Goal: Task Accomplishment & Management: Manage account settings

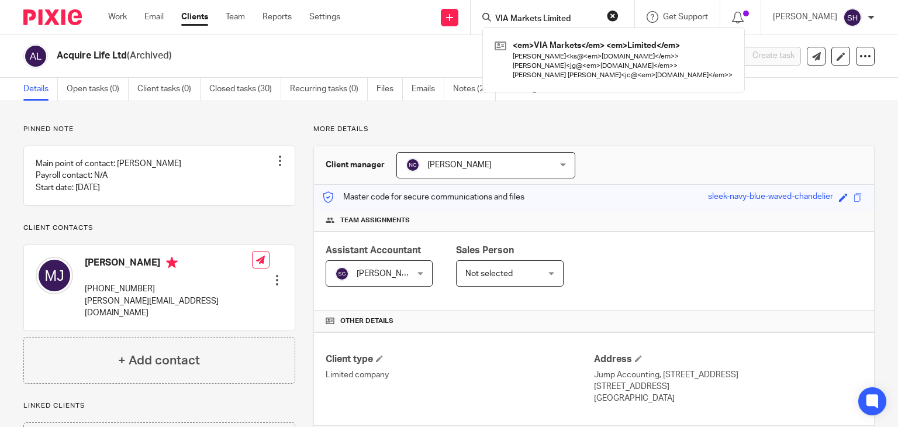
drag, startPoint x: 571, startPoint y: 17, endPoint x: 466, endPoint y: 18, distance: 104.7
click at [466, 18] on div "Send new email Create task Add client VIA Markets Limited <em>VIA Markets</em> …" at bounding box center [628, 17] width 540 height 35
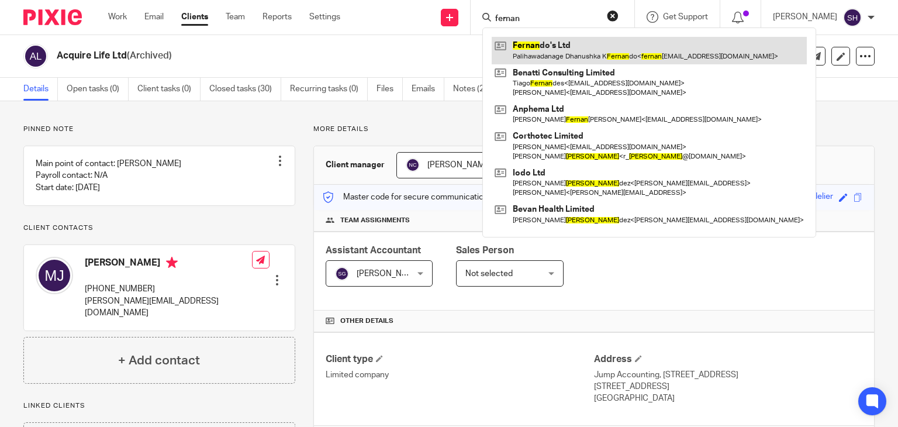
type input "fernan"
click at [571, 44] on link at bounding box center [649, 50] width 315 height 27
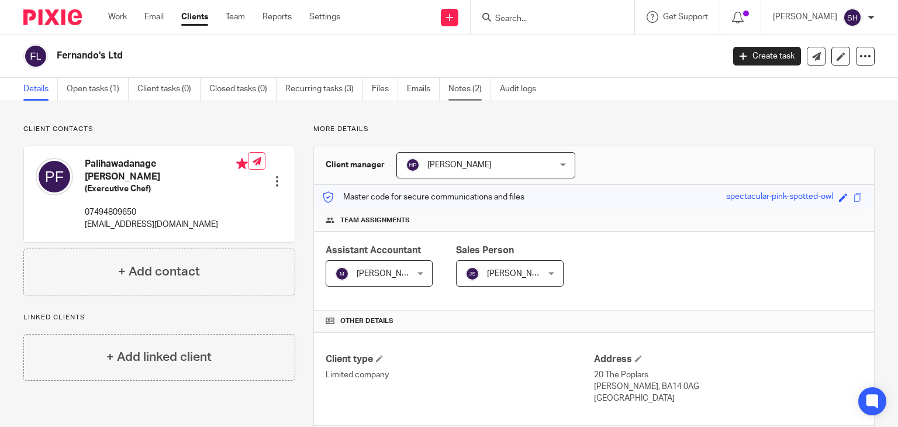
click at [459, 80] on link "Notes (2)" at bounding box center [470, 89] width 43 height 23
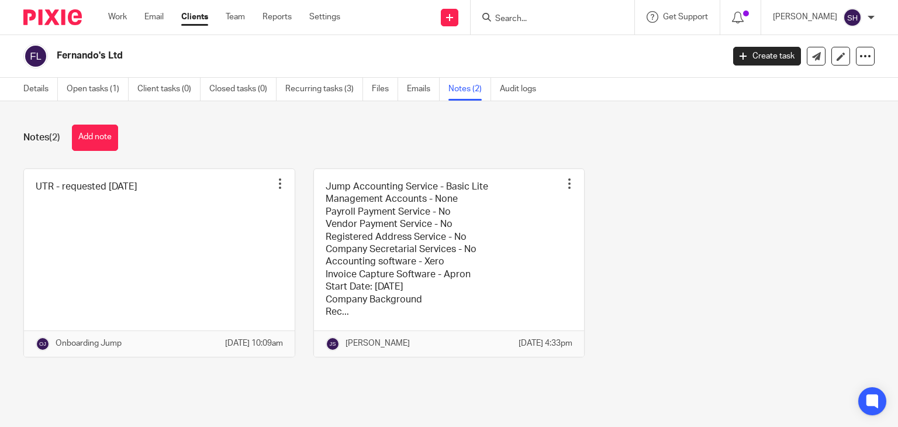
click at [23, 87] on div "Details Open tasks (1) Client tasks (0) Closed tasks (0) Recurring tasks (3) Fi…" at bounding box center [283, 89] width 566 height 23
click at [33, 87] on link "Details" at bounding box center [40, 89] width 35 height 23
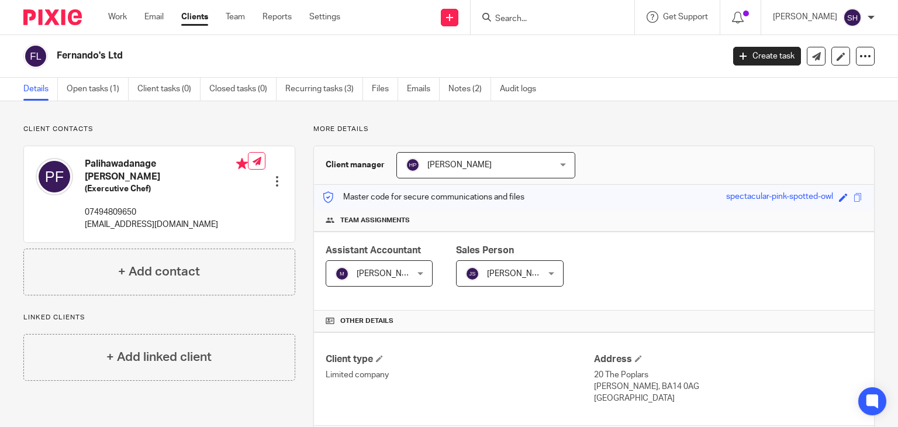
drag, startPoint x: 57, startPoint y: 58, endPoint x: 167, endPoint y: 66, distance: 109.6
click at [167, 66] on div "Fernando's Ltd" at bounding box center [369, 56] width 692 height 25
copy h2 "Fernando's Ltd"
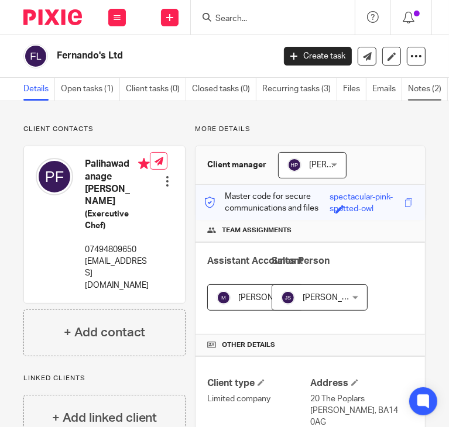
click at [421, 80] on link "Notes (2)" at bounding box center [428, 89] width 40 height 23
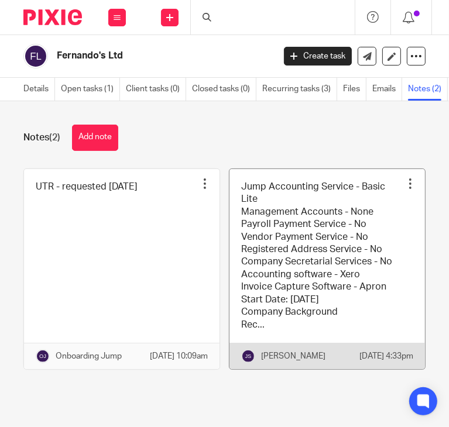
click at [339, 231] on link at bounding box center [326, 269] width 195 height 200
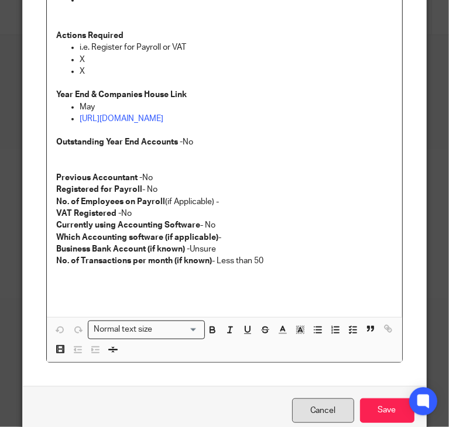
scroll to position [373, 0]
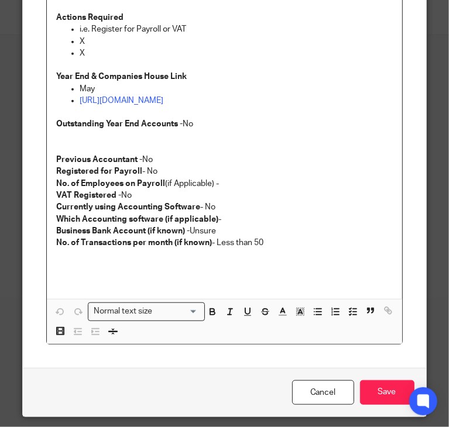
drag, startPoint x: 319, startPoint y: 373, endPoint x: 318, endPoint y: 362, distance: 10.5
click at [319, 380] on link "Cancel" at bounding box center [323, 392] width 62 height 25
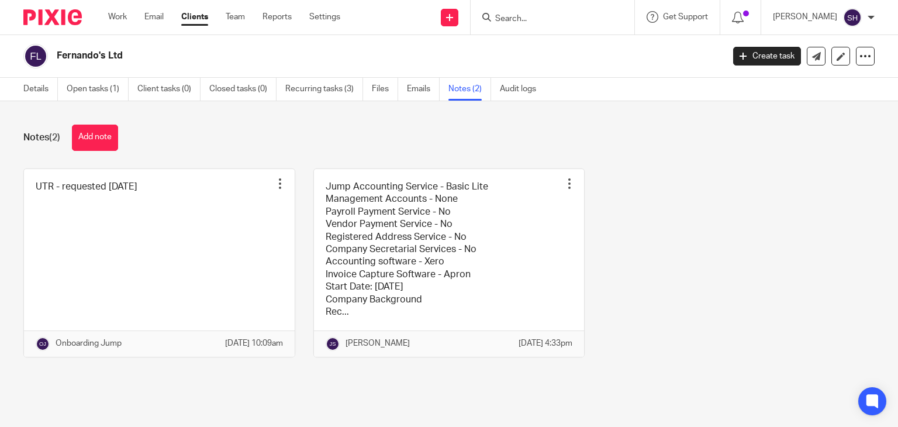
drag, startPoint x: 101, startPoint y: 127, endPoint x: 164, endPoint y: 130, distance: 63.8
click at [101, 127] on button "Add note" at bounding box center [95, 138] width 46 height 26
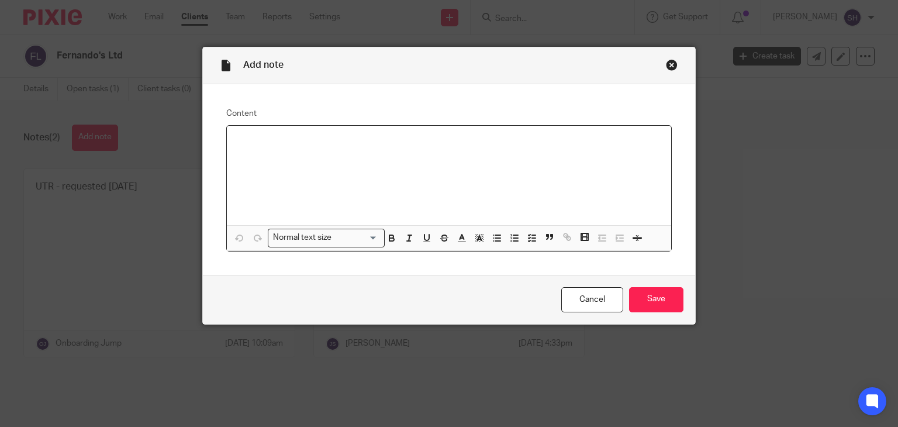
scroll to position [29, 0]
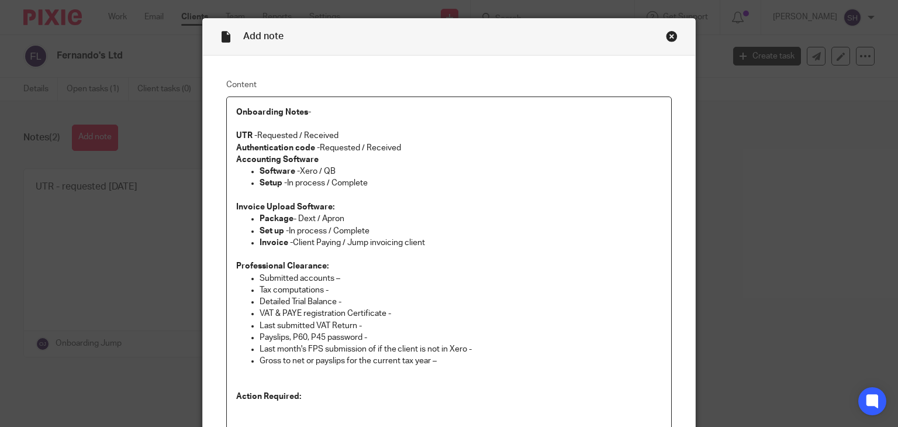
click at [416, 149] on p "Authentication code - Requested / Received" at bounding box center [449, 148] width 426 height 12
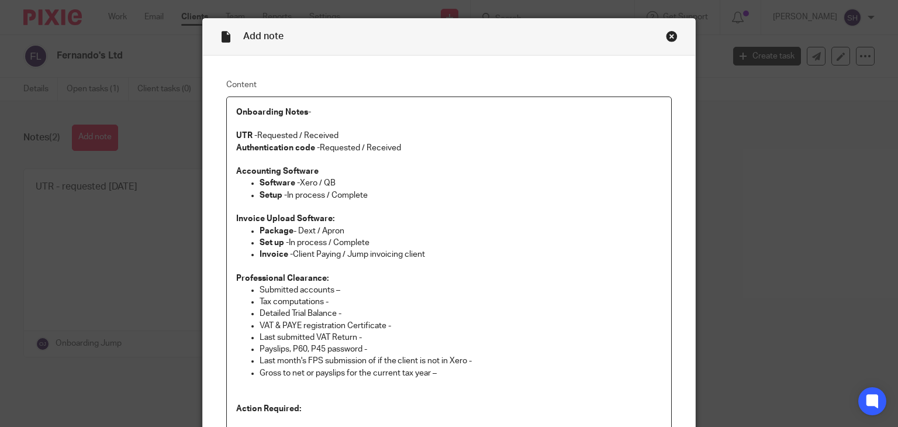
click at [479, 188] on p "Software - Xero / QB" at bounding box center [461, 183] width 403 height 12
drag, startPoint x: 295, startPoint y: 132, endPoint x: 355, endPoint y: 134, distance: 59.7
click at [355, 134] on p "UTR - Requested / Received" at bounding box center [449, 136] width 426 height 12
drag, startPoint x: 316, startPoint y: 147, endPoint x: 361, endPoint y: 150, distance: 45.1
click at [361, 150] on p "Authentication code - Requested / Received" at bounding box center [449, 148] width 426 height 12
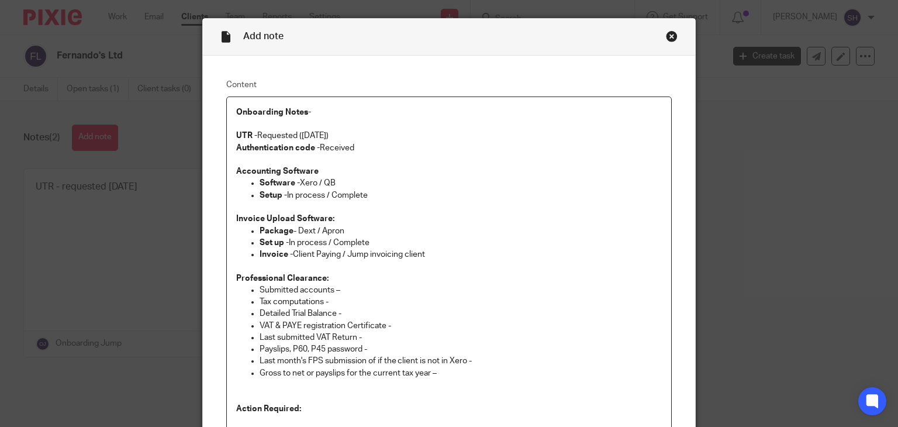
click at [359, 173] on p "Accounting Software" at bounding box center [449, 172] width 426 height 12
drag, startPoint x: 346, startPoint y: 188, endPoint x: 378, endPoint y: 188, distance: 31.6
click at [347, 189] on p "Setup - In process / Complete" at bounding box center [461, 195] width 403 height 12
click at [421, 197] on p "Setup - In process / Complete" at bounding box center [461, 195] width 403 height 12
click at [490, 219] on p "Invoice Upload Software:" at bounding box center [449, 219] width 426 height 12
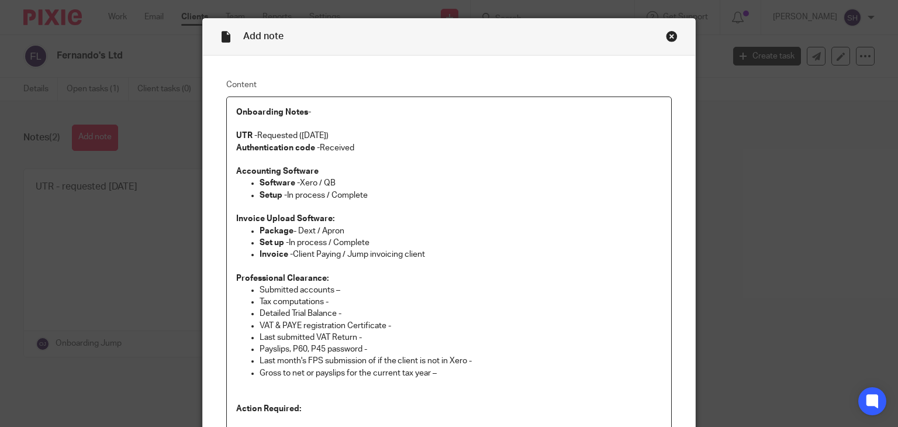
drag, startPoint x: 315, startPoint y: 181, endPoint x: 373, endPoint y: 180, distance: 57.9
click at [373, 180] on p "Software - Xero / QB" at bounding box center [461, 183] width 403 height 12
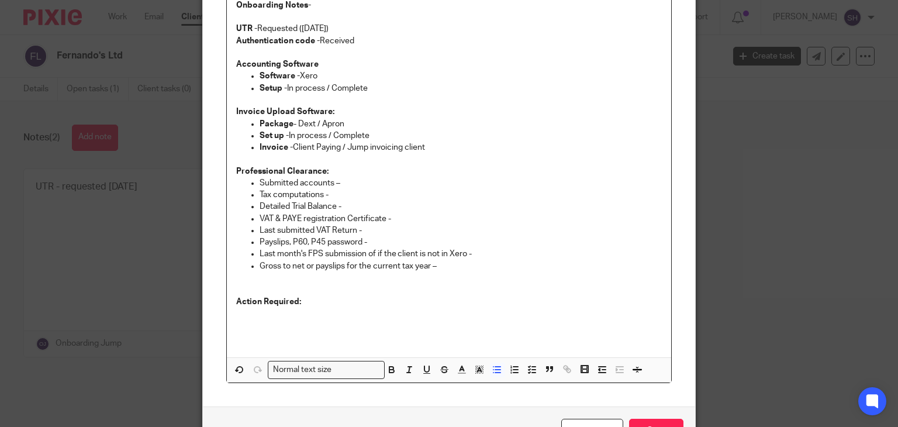
scroll to position [146, 0]
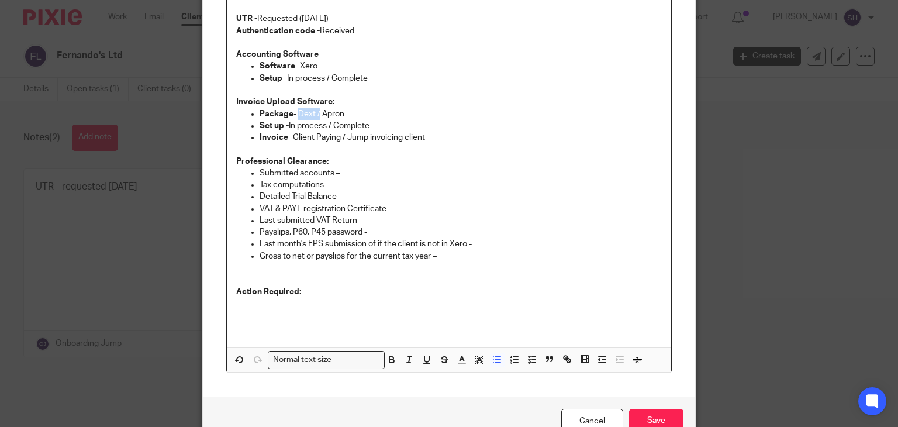
drag, startPoint x: 295, startPoint y: 115, endPoint x: 316, endPoint y: 113, distance: 21.1
click at [316, 113] on p "Package - Dext / Apron" at bounding box center [461, 114] width 403 height 12
click at [354, 183] on p "Tax computations -" at bounding box center [461, 185] width 403 height 12
drag, startPoint x: 554, startPoint y: 315, endPoint x: 444, endPoint y: 294, distance: 111.9
click at [552, 315] on p at bounding box center [449, 315] width 426 height 12
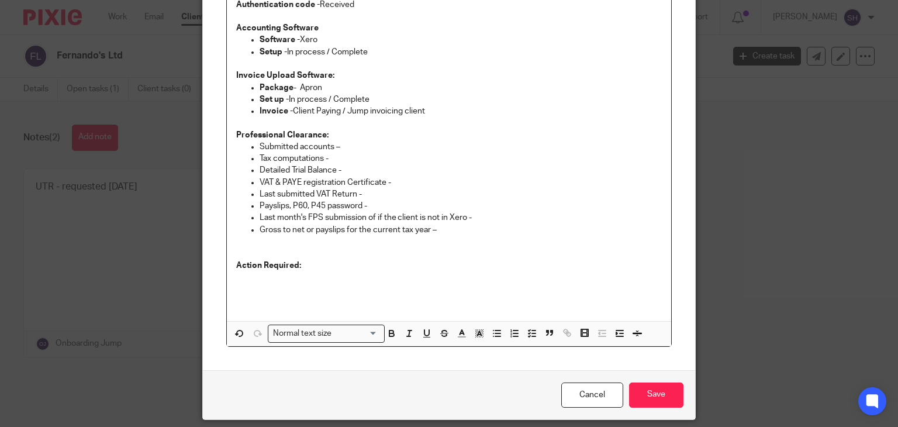
scroll to position [211, 0]
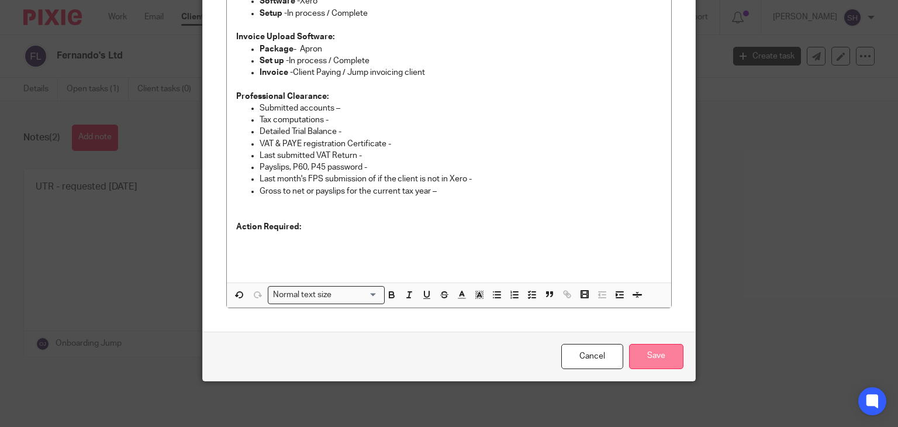
drag, startPoint x: 652, startPoint y: 361, endPoint x: 726, endPoint y: 356, distance: 73.9
click at [652, 361] on input "Save" at bounding box center [656, 356] width 54 height 25
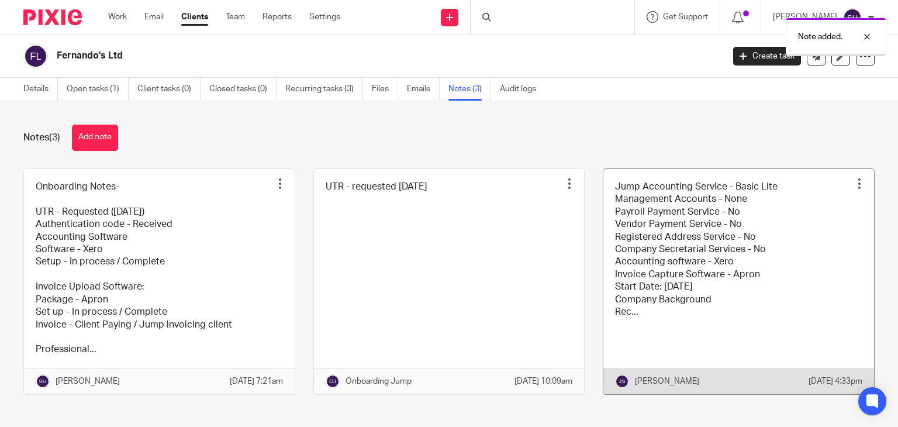
scroll to position [21, 0]
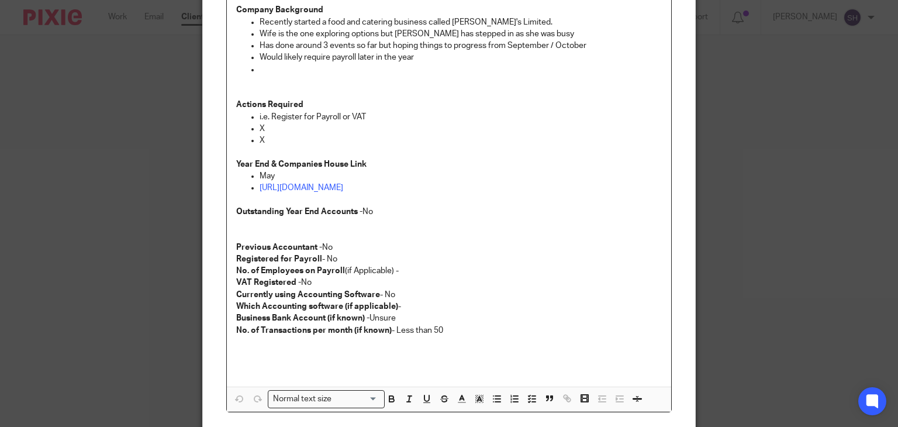
scroll to position [388, 0]
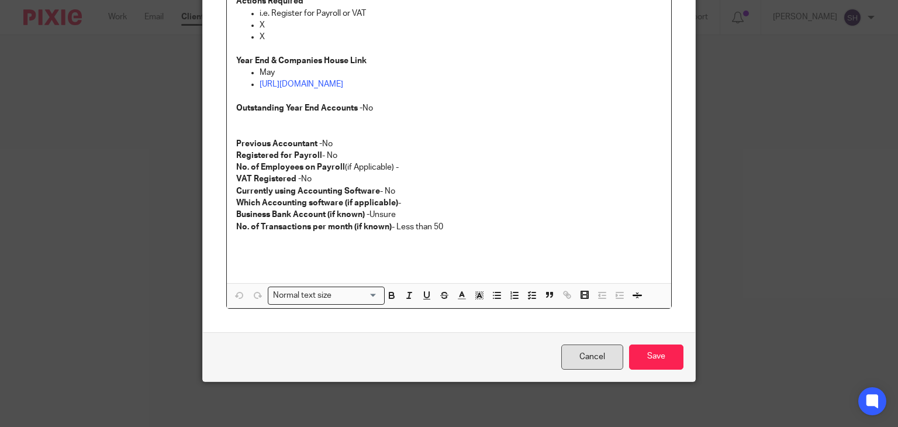
click at [595, 354] on link "Cancel" at bounding box center [592, 356] width 62 height 25
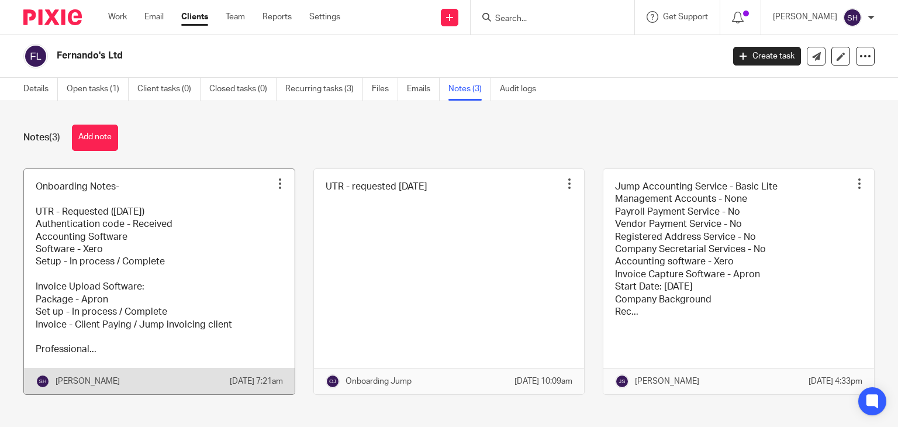
click at [181, 253] on link at bounding box center [159, 281] width 271 height 225
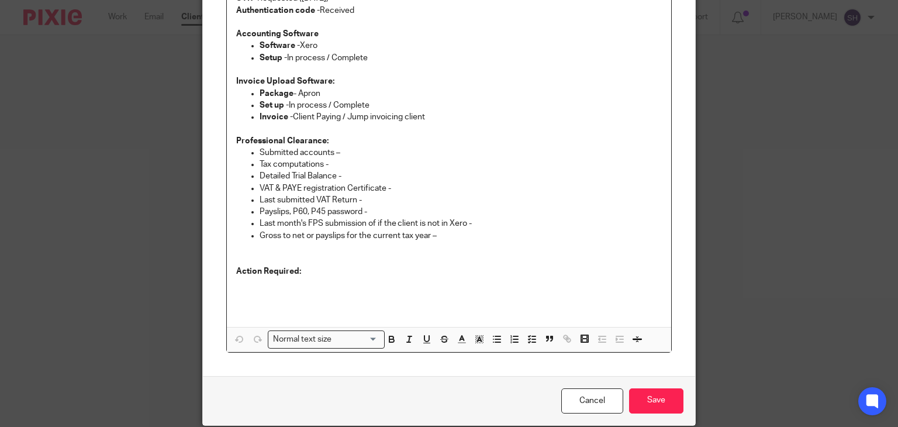
scroll to position [211, 0]
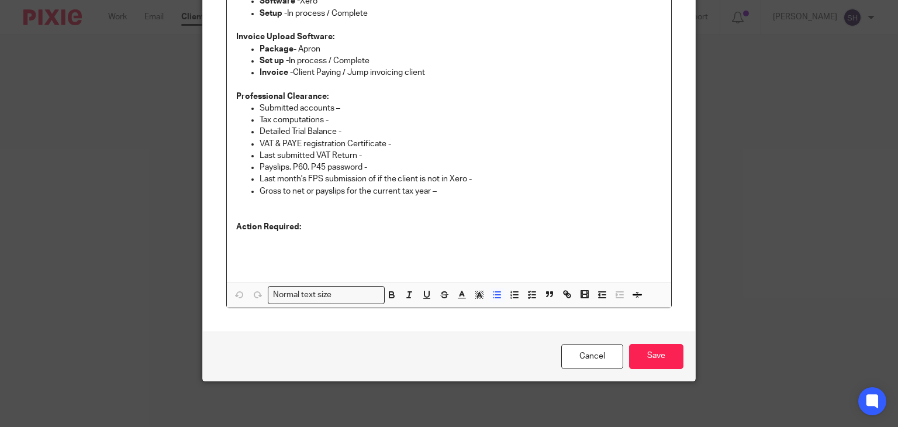
drag, startPoint x: 447, startPoint y: 192, endPoint x: 235, endPoint y: 106, distance: 229.8
click at [235, 106] on div "Onboarding Notes-   UTR - Requested (23-09-2025) Authentication code - Received…" at bounding box center [449, 98] width 445 height 367
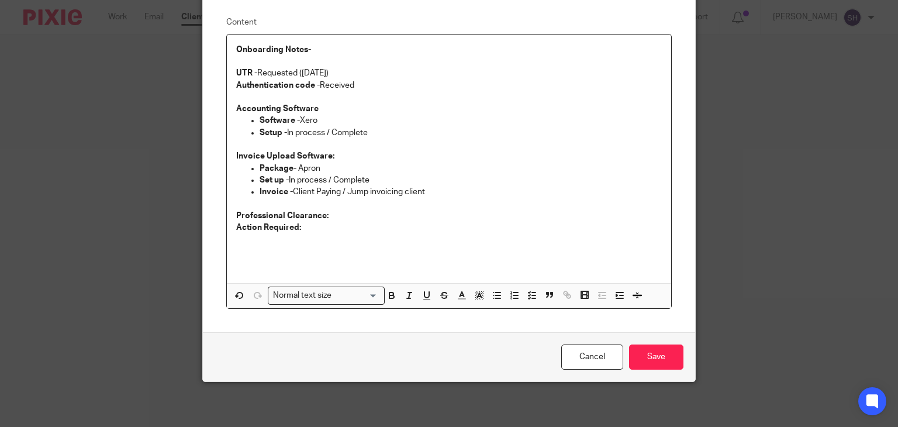
scroll to position [104, 0]
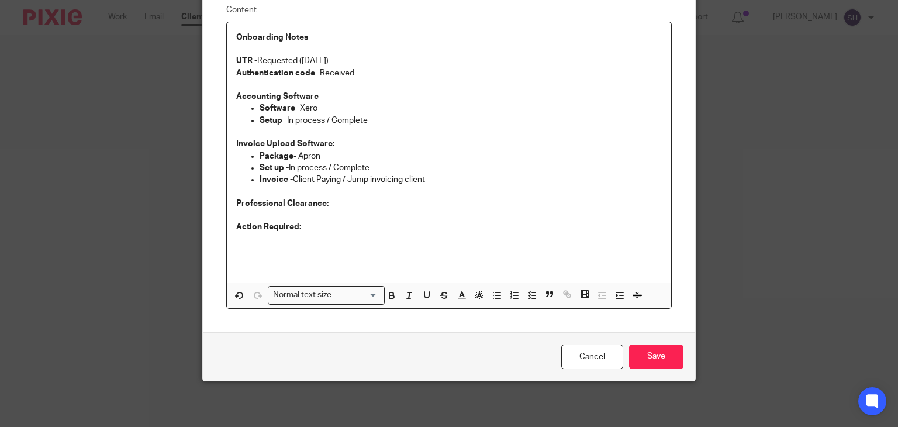
click at [337, 206] on p "Professional Clearance:" at bounding box center [449, 204] width 426 height 12
click at [332, 218] on p at bounding box center [449, 215] width 426 height 12
drag, startPoint x: 286, startPoint y: 167, endPoint x: 330, endPoint y: 170, distance: 44.0
click at [330, 170] on p "Set up - In process / Complete" at bounding box center [461, 168] width 403 height 12
drag, startPoint x: 288, startPoint y: 178, endPoint x: 341, endPoint y: 180, distance: 52.7
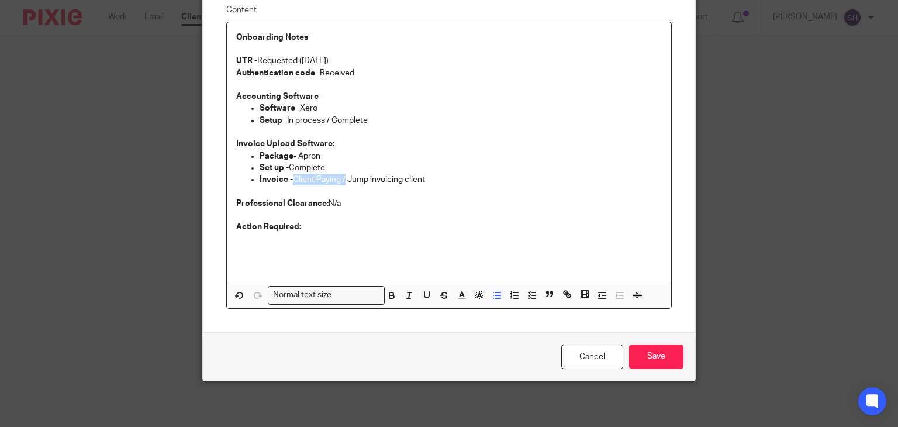
click at [341, 180] on p "Invoice - Client Paying / Jump invoicing client" at bounding box center [461, 180] width 403 height 12
drag, startPoint x: 316, startPoint y: 116, endPoint x: 222, endPoint y: 43, distance: 119.2
click at [313, 112] on div "Onboarding Notes-   UTR - Requested (23-09-2025) Authentication code - Received…" at bounding box center [449, 152] width 445 height 260
click at [664, 346] on input "Save" at bounding box center [656, 356] width 54 height 25
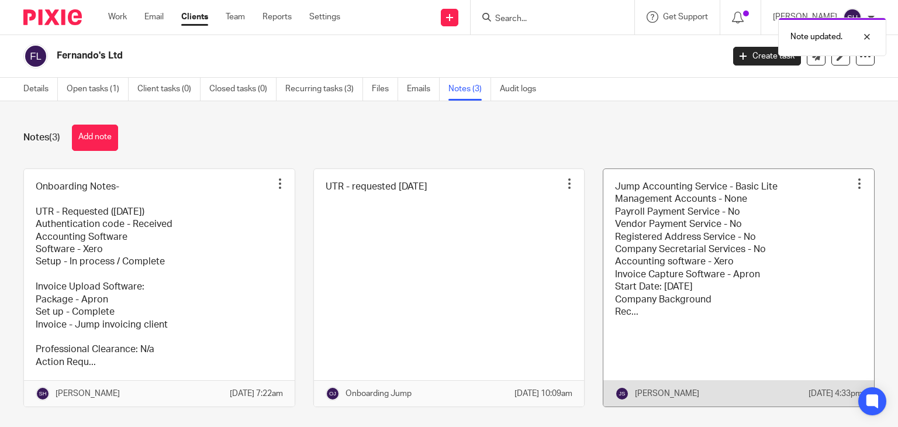
scroll to position [33, 0]
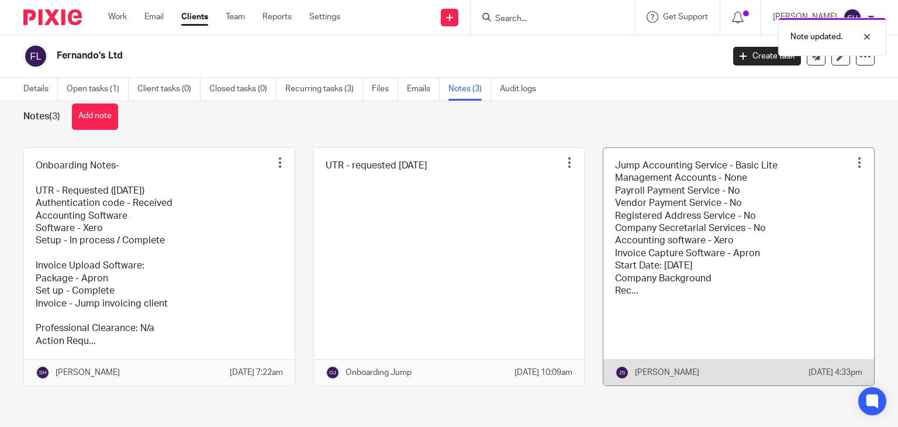
click at [699, 232] on link at bounding box center [739, 267] width 271 height 238
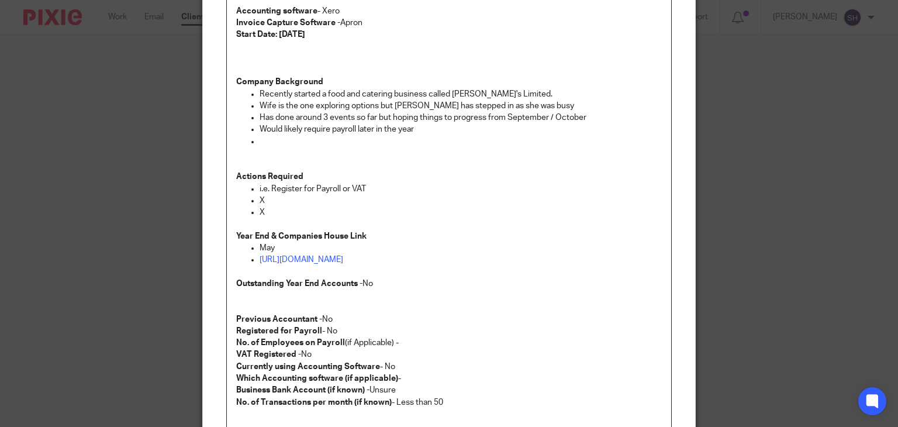
scroll to position [388, 0]
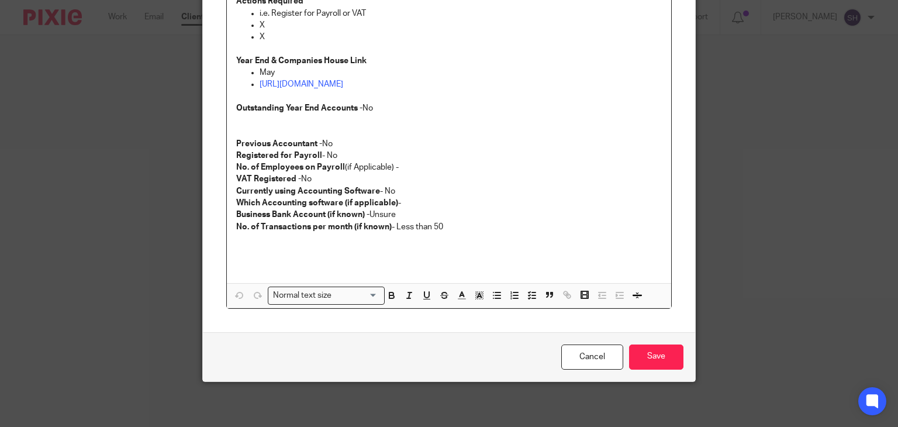
drag, startPoint x: 575, startPoint y: 358, endPoint x: 474, endPoint y: 242, distance: 154.2
click at [574, 358] on link "Cancel" at bounding box center [592, 356] width 62 height 25
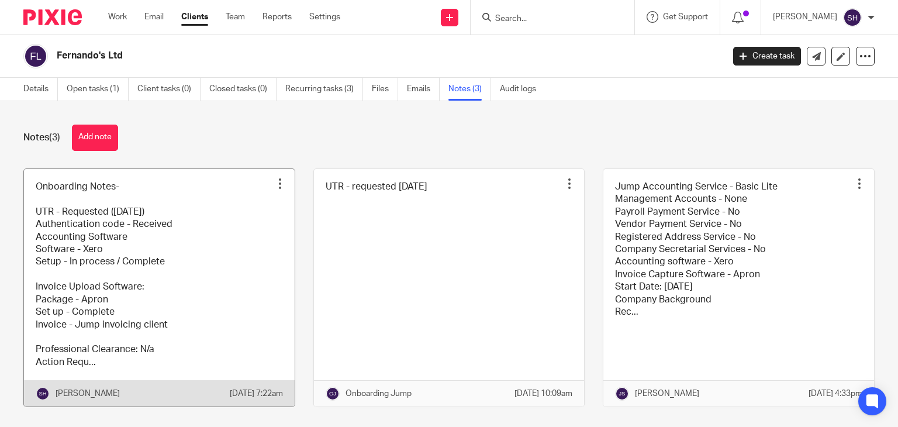
drag, startPoint x: 98, startPoint y: 246, endPoint x: 105, endPoint y: 242, distance: 8.4
click at [98, 246] on link at bounding box center [159, 288] width 271 height 238
click at [158, 242] on link at bounding box center [159, 288] width 271 height 238
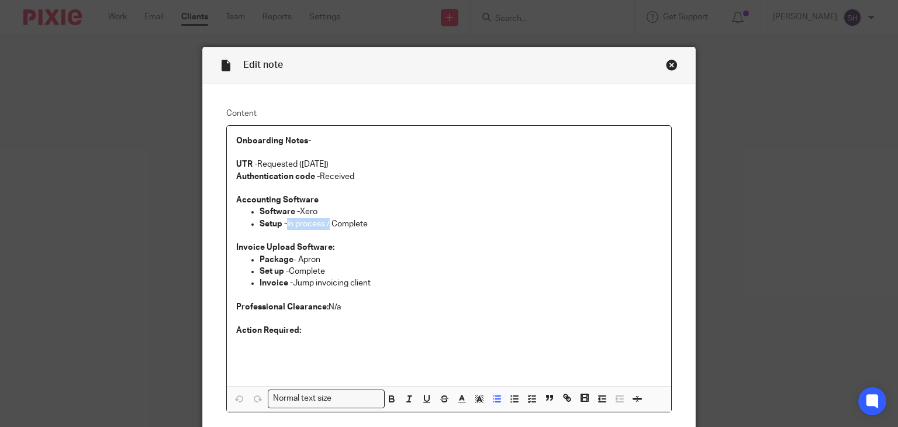
drag, startPoint x: 284, startPoint y: 221, endPoint x: 328, endPoint y: 223, distance: 43.9
click at [328, 223] on p "Setup - In process / Complete" at bounding box center [461, 224] width 403 height 12
click at [309, 329] on p "Action Required:" at bounding box center [449, 331] width 426 height 12
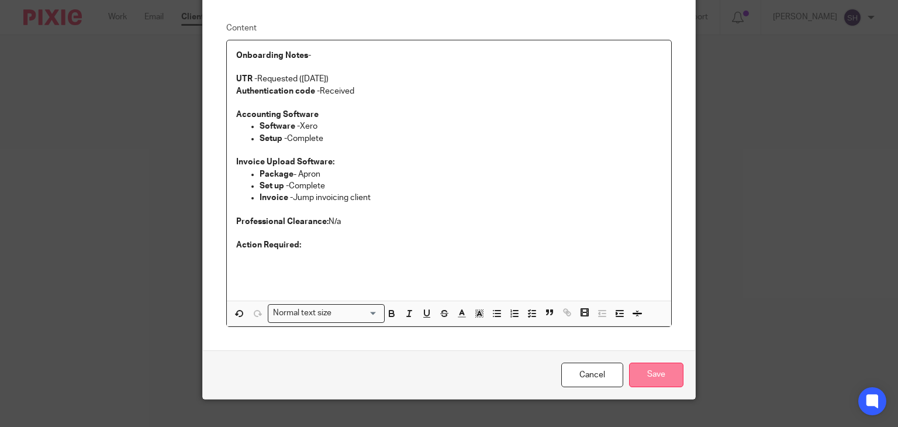
scroll to position [104, 0]
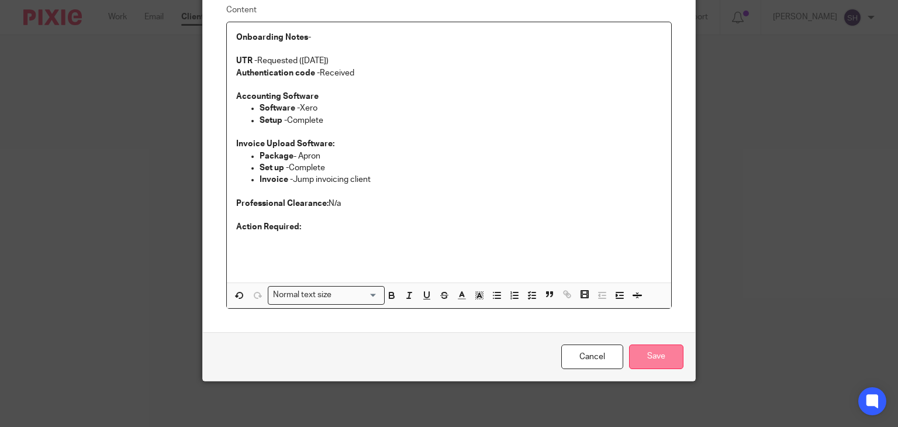
click at [650, 357] on input "Save" at bounding box center [656, 356] width 54 height 25
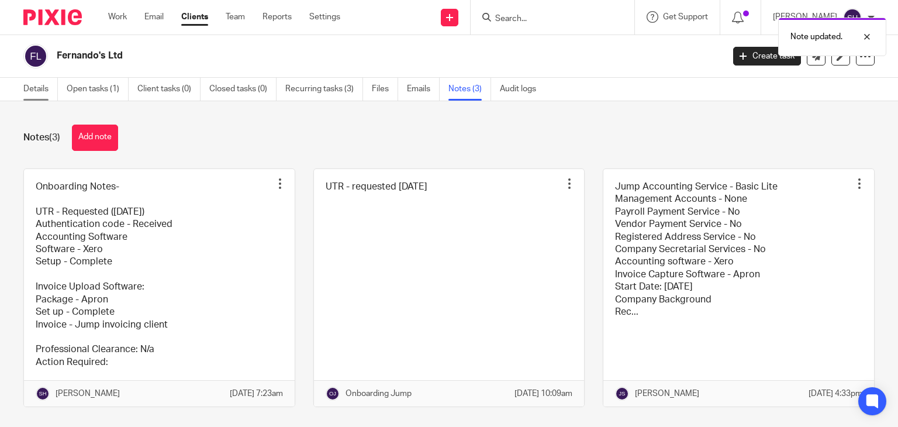
click at [36, 88] on link "Details" at bounding box center [40, 89] width 35 height 23
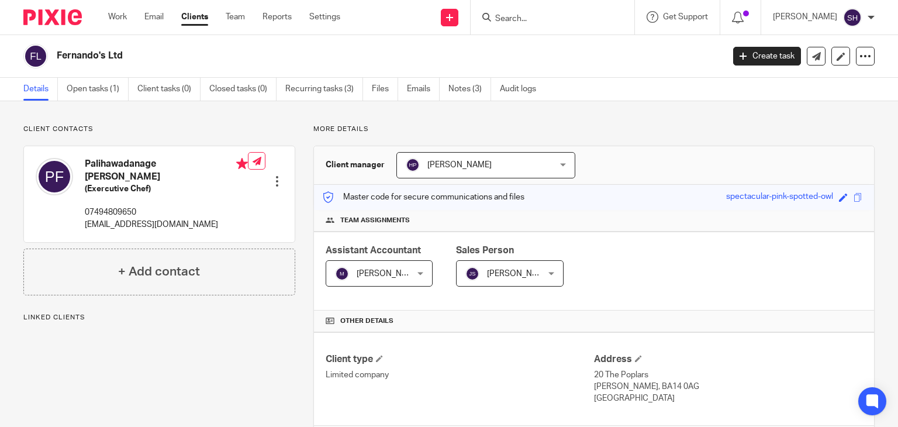
scroll to position [315, 0]
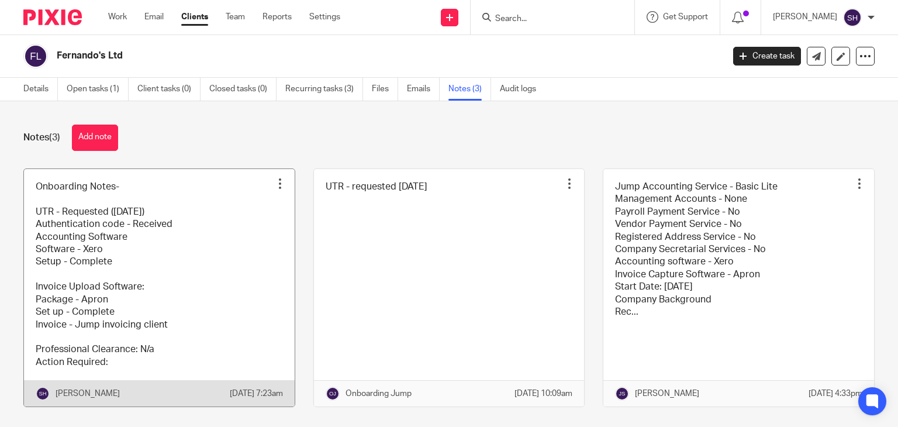
click at [151, 263] on link at bounding box center [159, 288] width 271 height 238
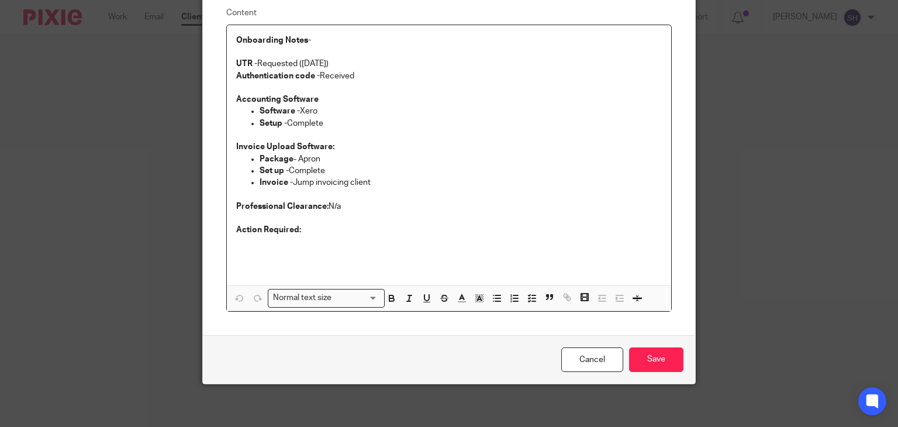
scroll to position [104, 0]
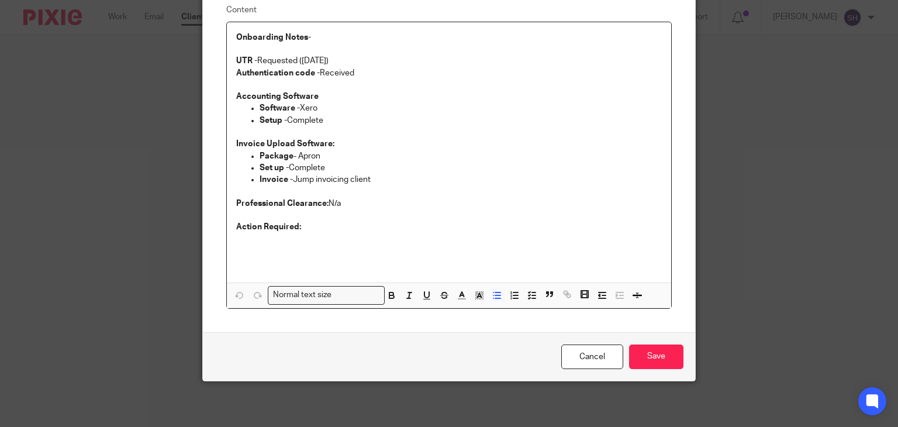
drag, startPoint x: 316, startPoint y: 108, endPoint x: 330, endPoint y: 121, distance: 19.5
click at [316, 108] on p "Software - Xero" at bounding box center [461, 108] width 403 height 12
drag, startPoint x: 342, startPoint y: 132, endPoint x: 350, endPoint y: 160, distance: 29.2
click at [342, 132] on p at bounding box center [449, 132] width 426 height 12
click at [363, 175] on p "Invoice - Jump invoicing client" at bounding box center [461, 180] width 403 height 12
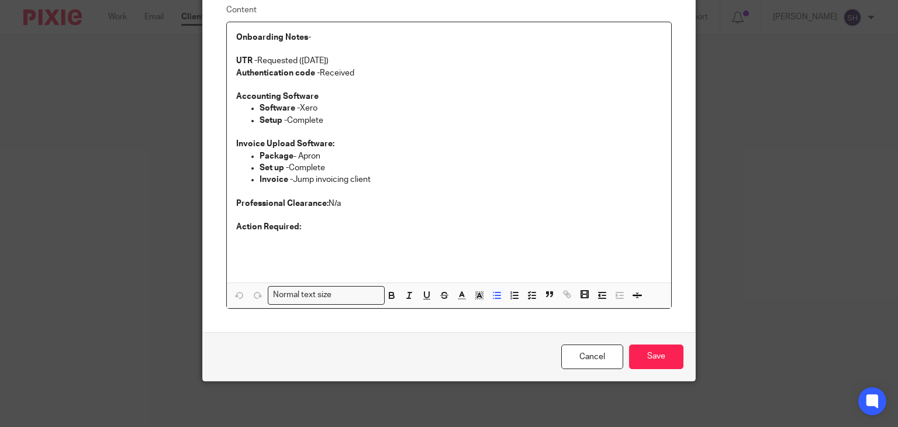
drag, startPoint x: 351, startPoint y: 192, endPoint x: 305, endPoint y: 164, distance: 53.8
click at [351, 192] on p at bounding box center [449, 191] width 426 height 12
click at [305, 225] on p "Action Required:" at bounding box center [449, 227] width 426 height 12
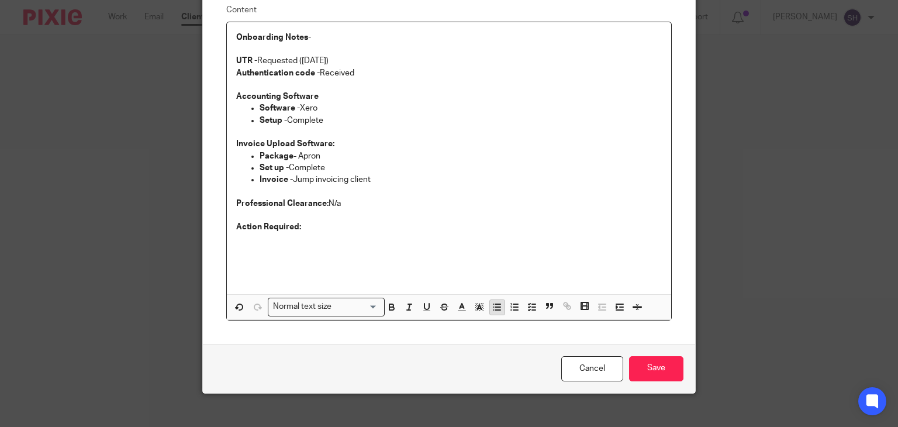
click at [490, 303] on button "button" at bounding box center [497, 307] width 15 height 15
click at [358, 236] on p "Follow up with the client" at bounding box center [461, 239] width 403 height 12
click at [281, 239] on p "Follow up with the client" at bounding box center [461, 239] width 403 height 12
click at [357, 240] on p "Follow-up with the client" at bounding box center [461, 239] width 403 height 12
click at [359, 235] on p "Follow up with the client" at bounding box center [461, 239] width 403 height 12
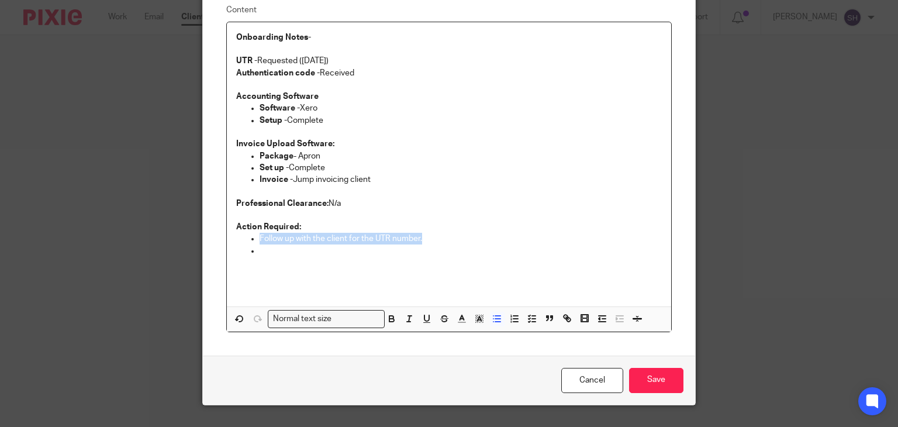
drag, startPoint x: 421, startPoint y: 238, endPoint x: 232, endPoint y: 242, distance: 188.9
click at [236, 242] on ul "Follow up with the client for the UTR number." at bounding box center [449, 245] width 426 height 24
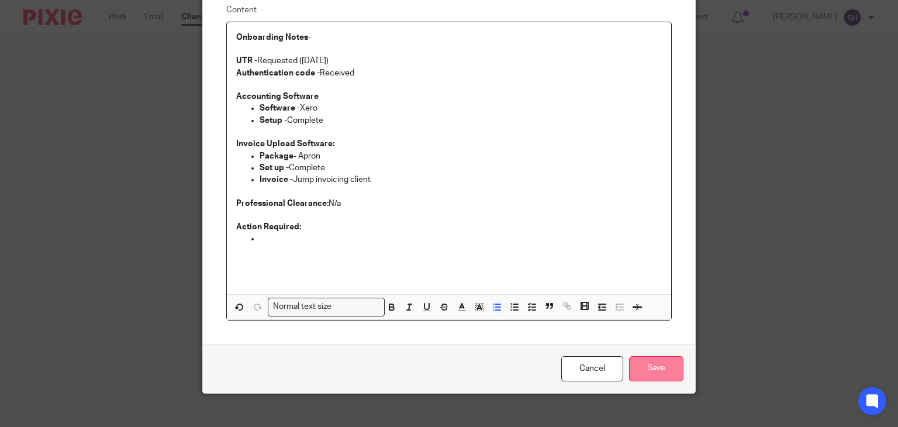
click at [664, 367] on input "Save" at bounding box center [656, 368] width 54 height 25
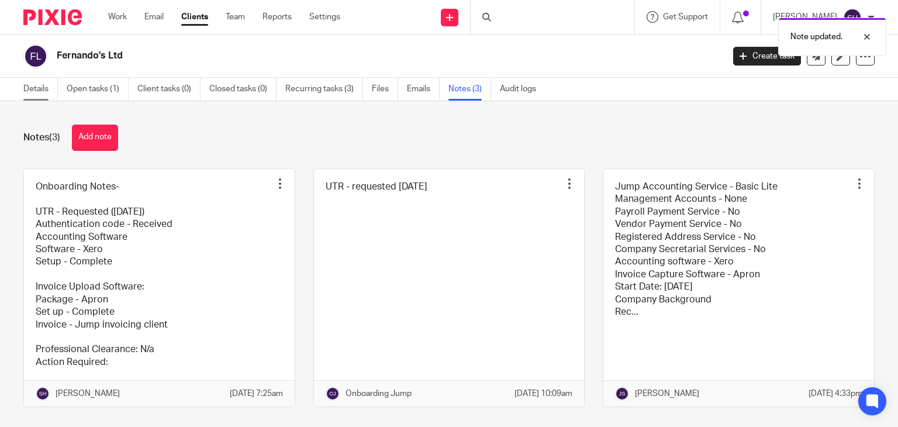
drag, startPoint x: 40, startPoint y: 92, endPoint x: 46, endPoint y: 95, distance: 6.8
click at [40, 92] on link "Details" at bounding box center [40, 89] width 35 height 23
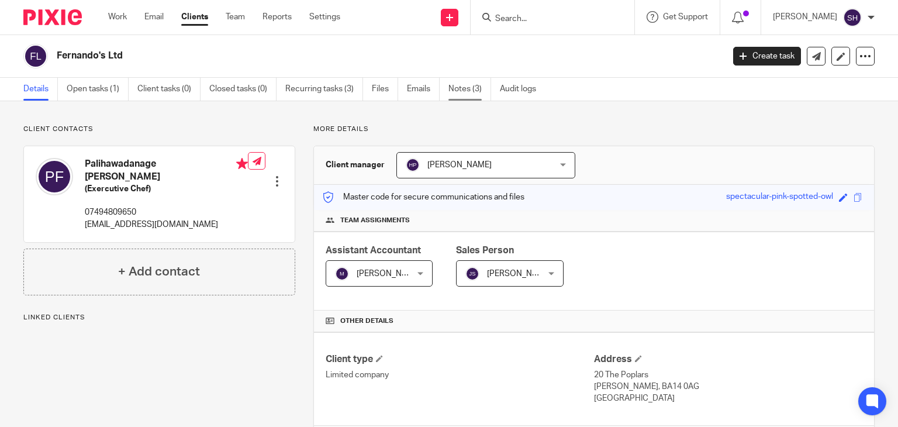
click at [468, 94] on link "Notes (3)" at bounding box center [470, 89] width 43 height 23
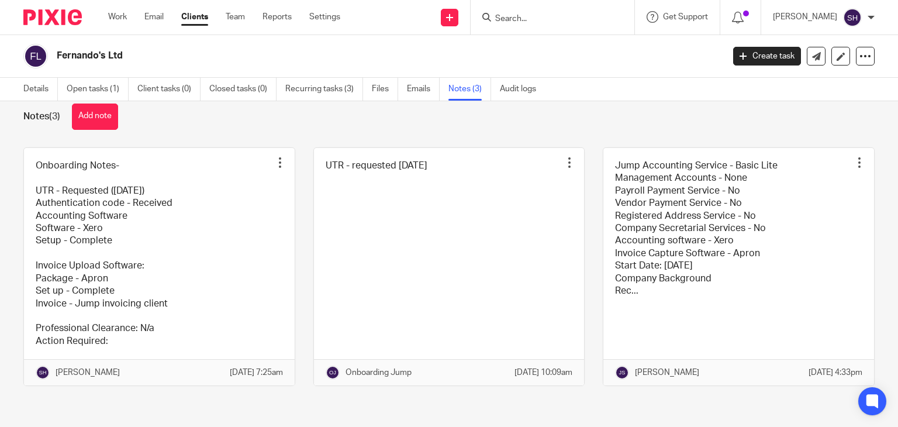
scroll to position [58, 0]
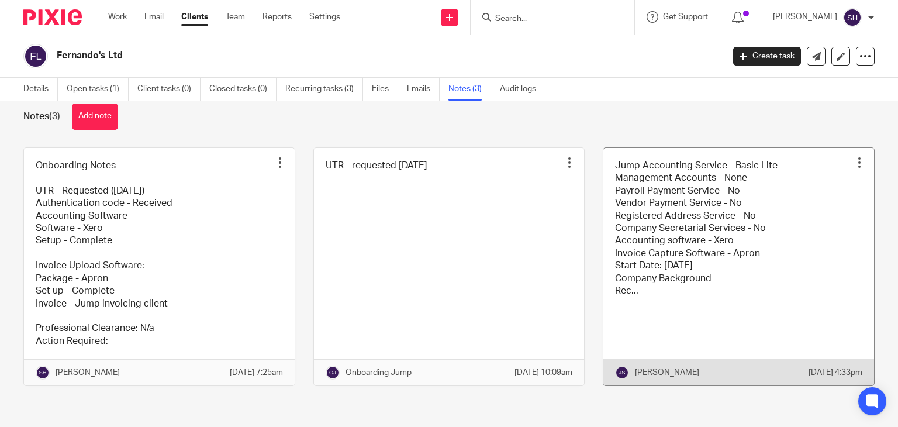
click at [652, 220] on link at bounding box center [739, 267] width 271 height 238
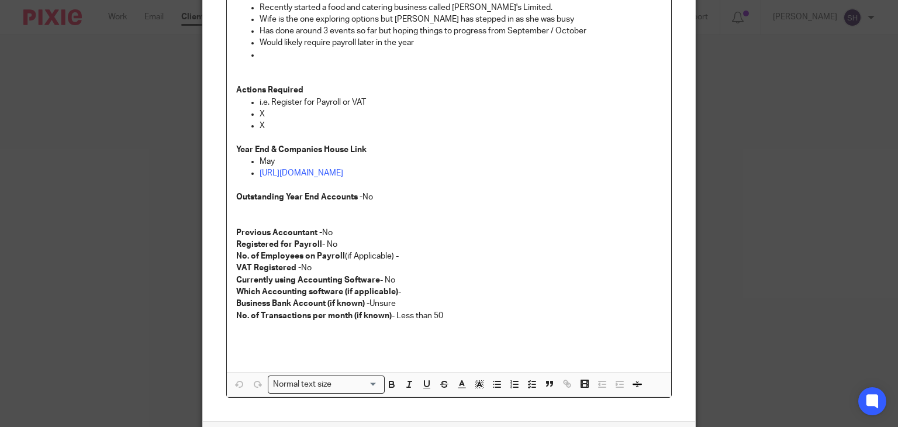
scroll to position [388, 0]
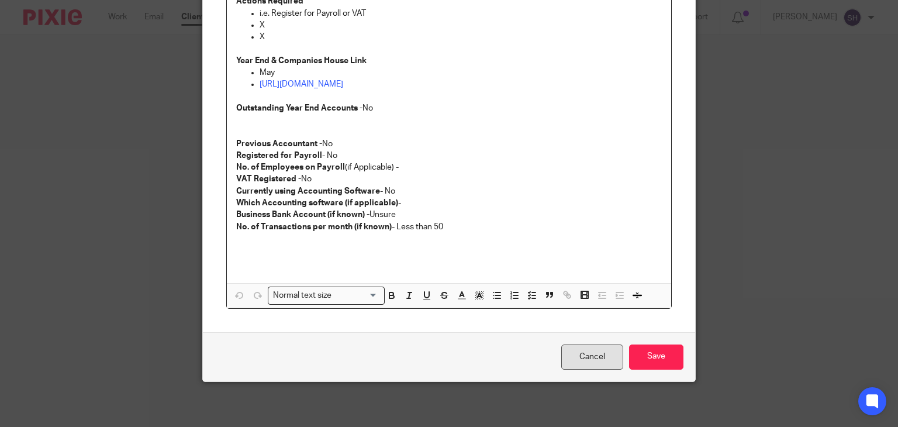
click at [571, 354] on link "Cancel" at bounding box center [592, 356] width 62 height 25
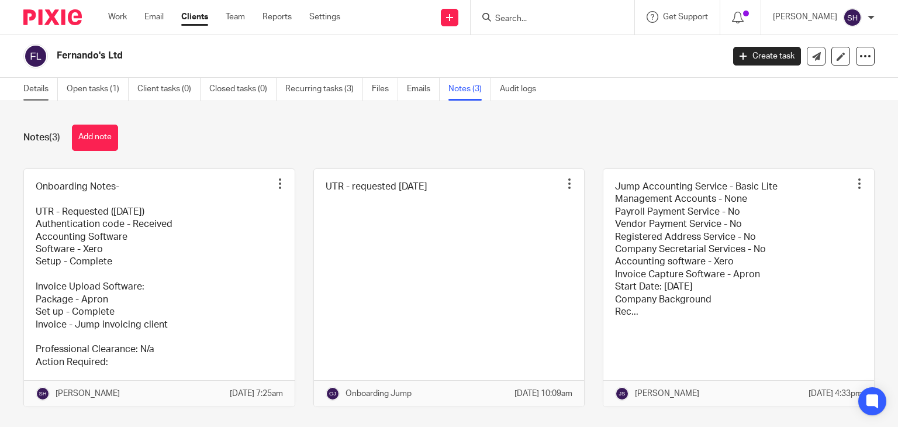
click at [37, 84] on link "Details" at bounding box center [40, 89] width 35 height 23
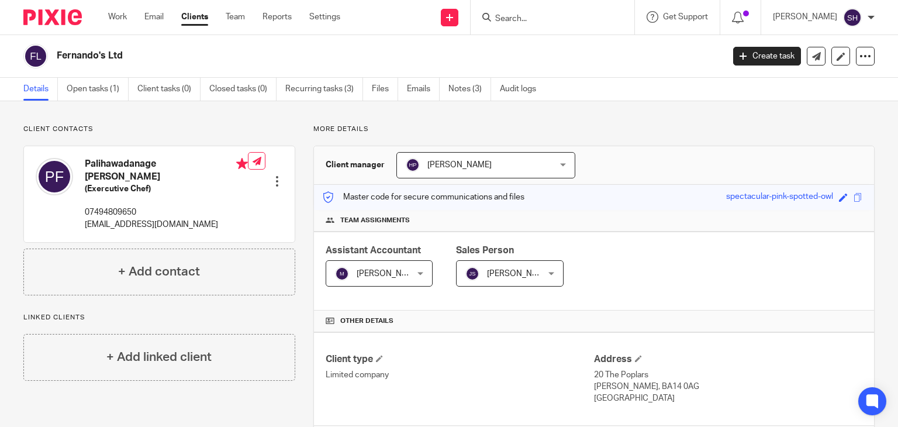
click at [508, 19] on input "Search" at bounding box center [546, 19] width 105 height 11
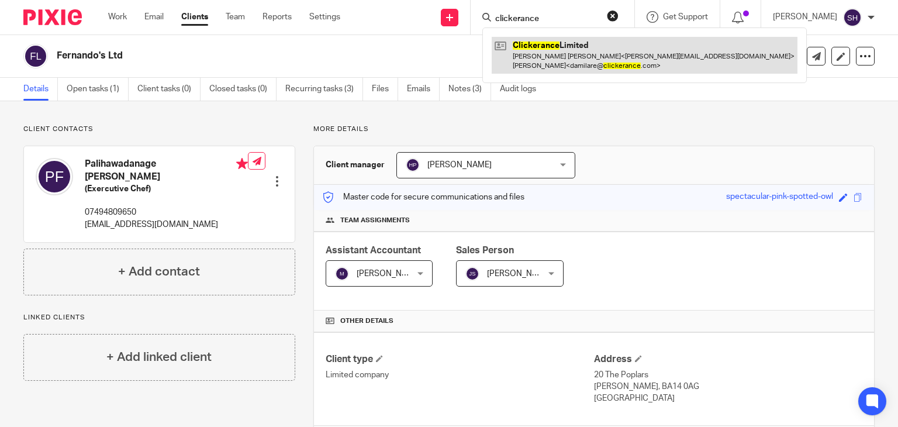
type input "clickerance"
click at [578, 54] on link at bounding box center [645, 55] width 306 height 36
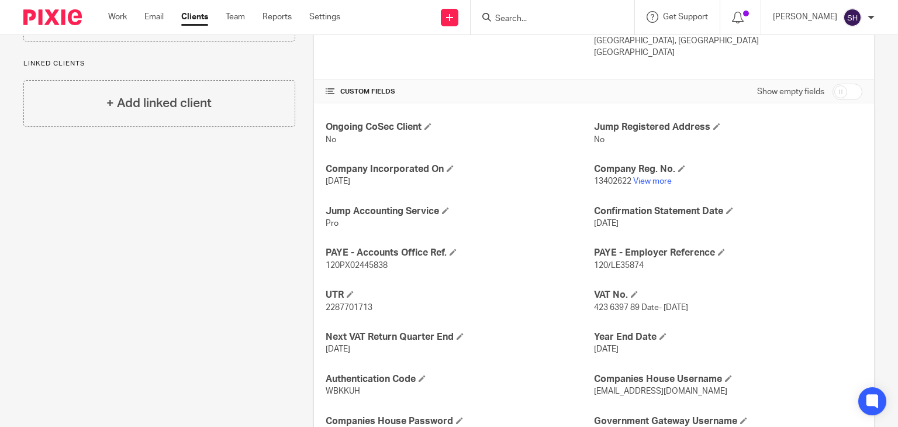
scroll to position [349, 0]
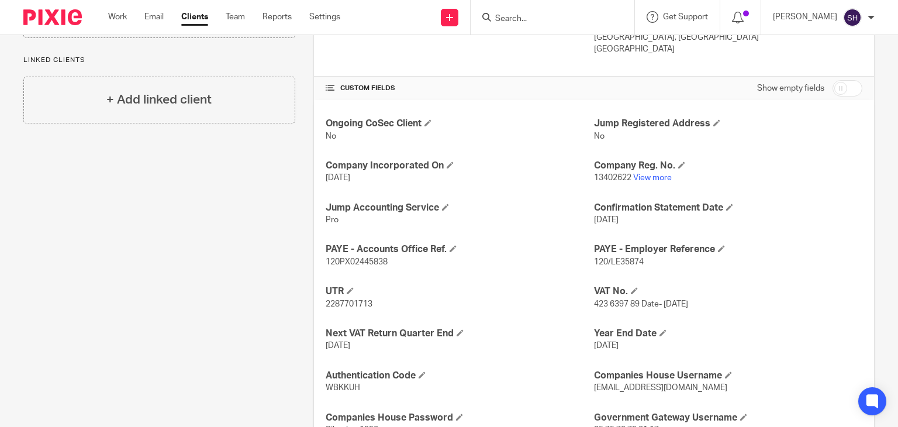
click at [395, 59] on div "Client type Limited company Address [STREET_ADDRESS] [GEOGRAPHIC_DATA], [GEOGRA…" at bounding box center [594, 30] width 560 height 94
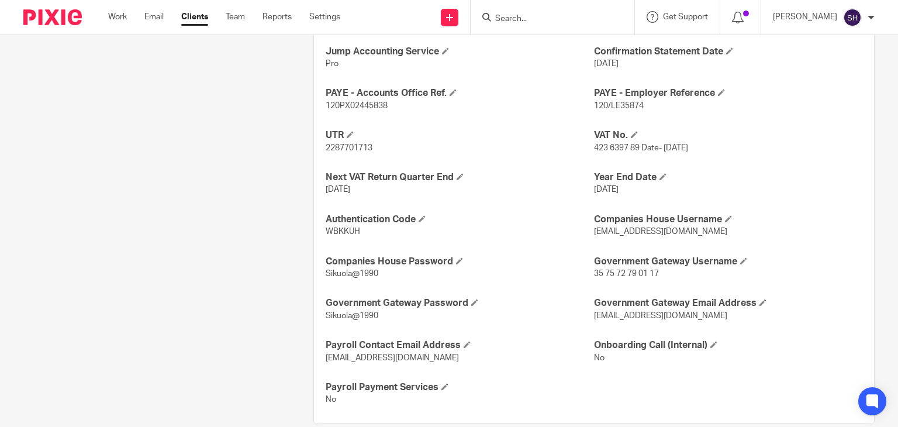
scroll to position [525, 0]
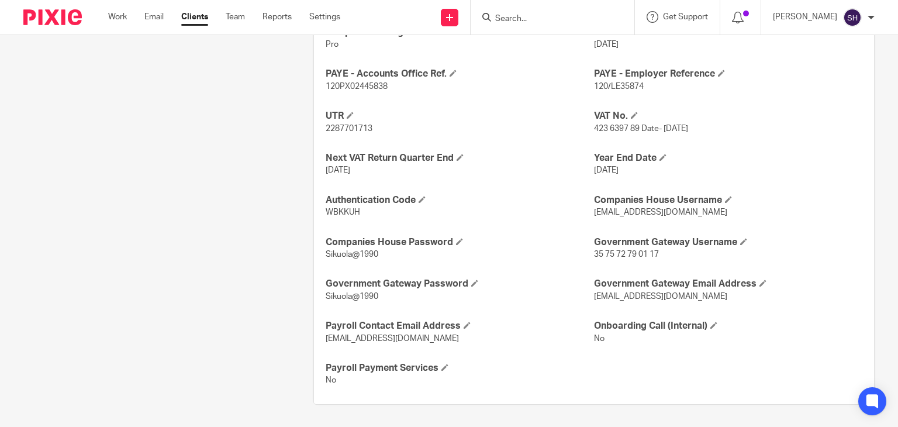
click at [492, 87] on p "120PX02445838" at bounding box center [460, 87] width 268 height 12
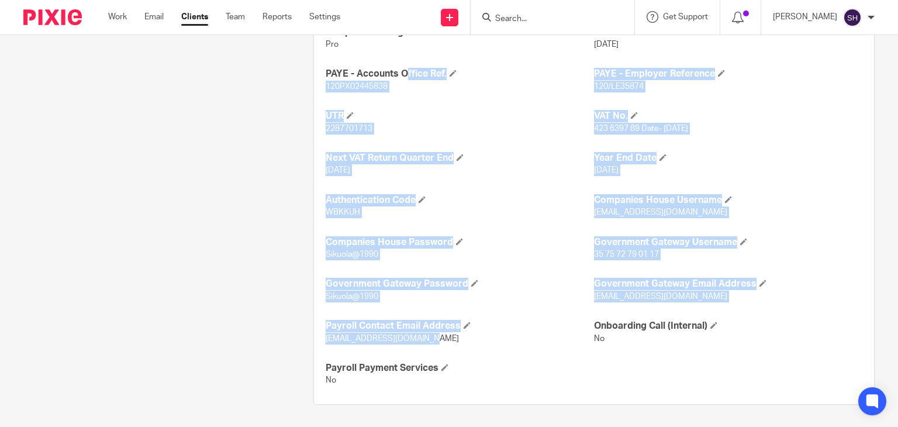
drag, startPoint x: 320, startPoint y: 184, endPoint x: 461, endPoint y: 335, distance: 206.9
click at [461, 335] on div "Ongoing CoSec Client No Jump Registered Address No Company Incorporated On [DAT…" at bounding box center [594, 165] width 560 height 480
copy div "PAYE - Accounts Office Ref. 120PX02445838 PAYE - Employer Reference 120/LE35874…"
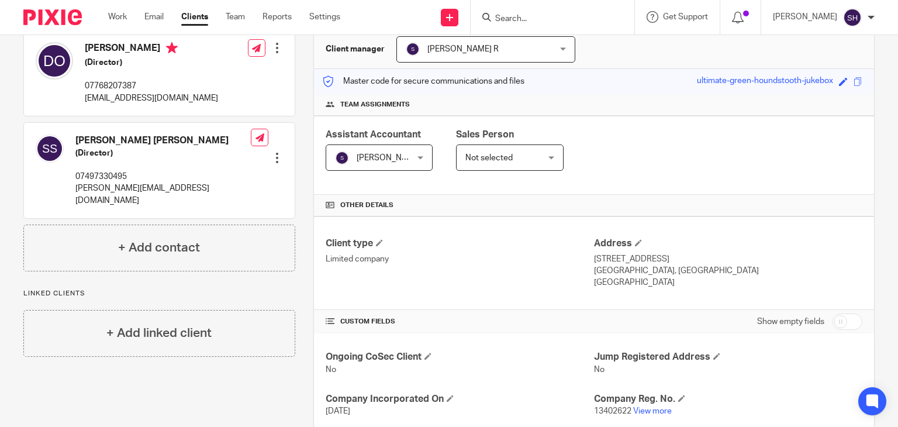
scroll to position [115, 0]
click at [854, 85] on span at bounding box center [858, 82] width 9 height 9
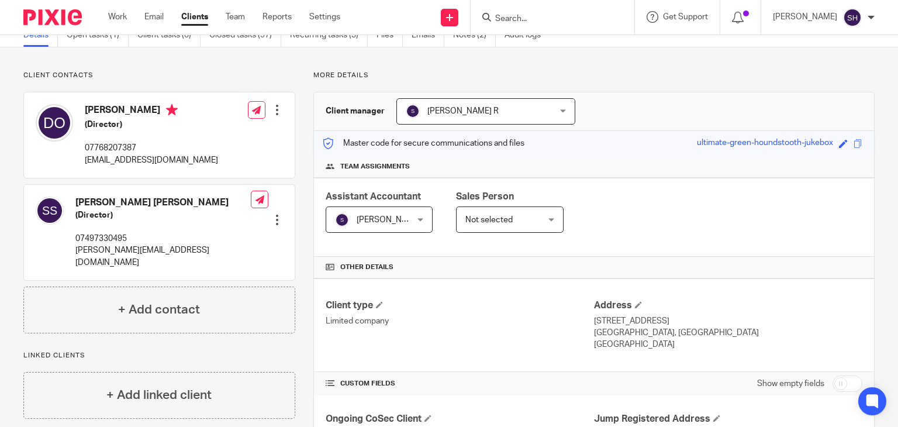
scroll to position [0, 0]
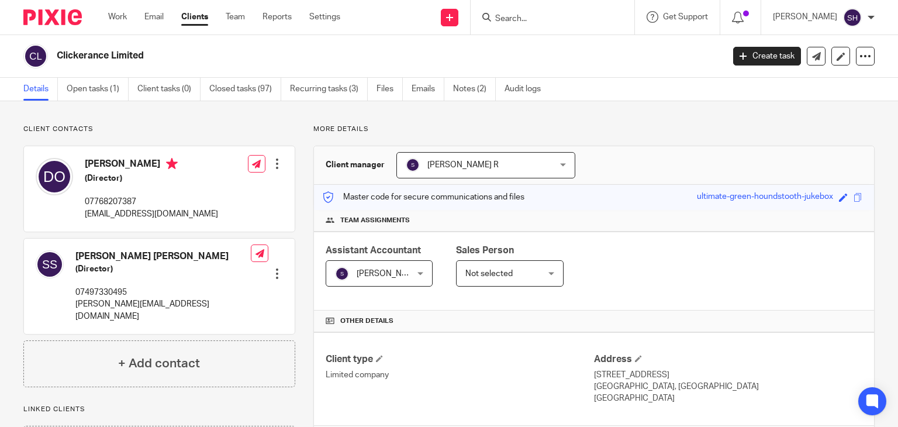
click at [625, 89] on div "Details Open tasks (1) Client tasks (0) Closed tasks (97) Recurring tasks (3) F…" at bounding box center [449, 89] width 898 height 23
click at [497, 15] on input "Search" at bounding box center [546, 19] width 105 height 11
click at [500, 16] on input "Search" at bounding box center [546, 19] width 105 height 11
type input "twenty"
click at [554, 49] on p "Try searching for the name of a client or contact..." at bounding box center [585, 55] width 180 height 12
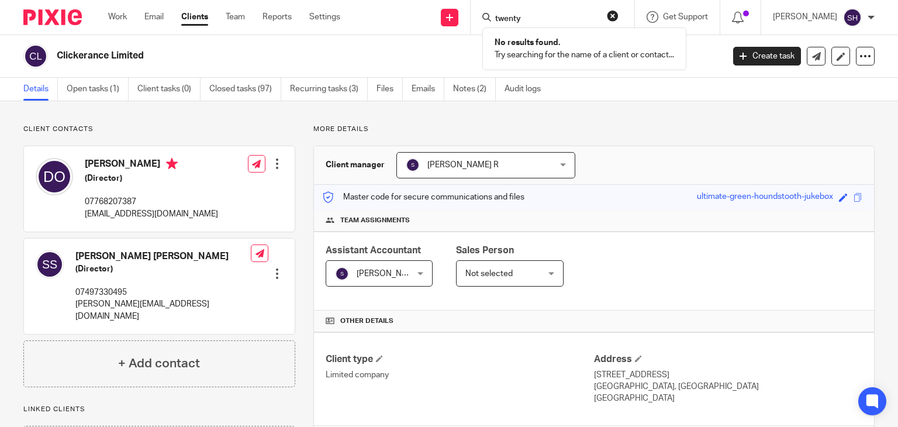
drag, startPoint x: 539, startPoint y: 16, endPoint x: 461, endPoint y: 2, distance: 79.6
click at [522, 14] on input "twenty" at bounding box center [546, 19] width 105 height 11
click at [545, 26] on div "twenty No results found. Try searching for the name of a client or contact..." at bounding box center [553, 17] width 164 height 35
click at [516, 383] on div "Client type Limited company" at bounding box center [460, 378] width 268 height 51
